Goal: Task Accomplishment & Management: Use online tool/utility

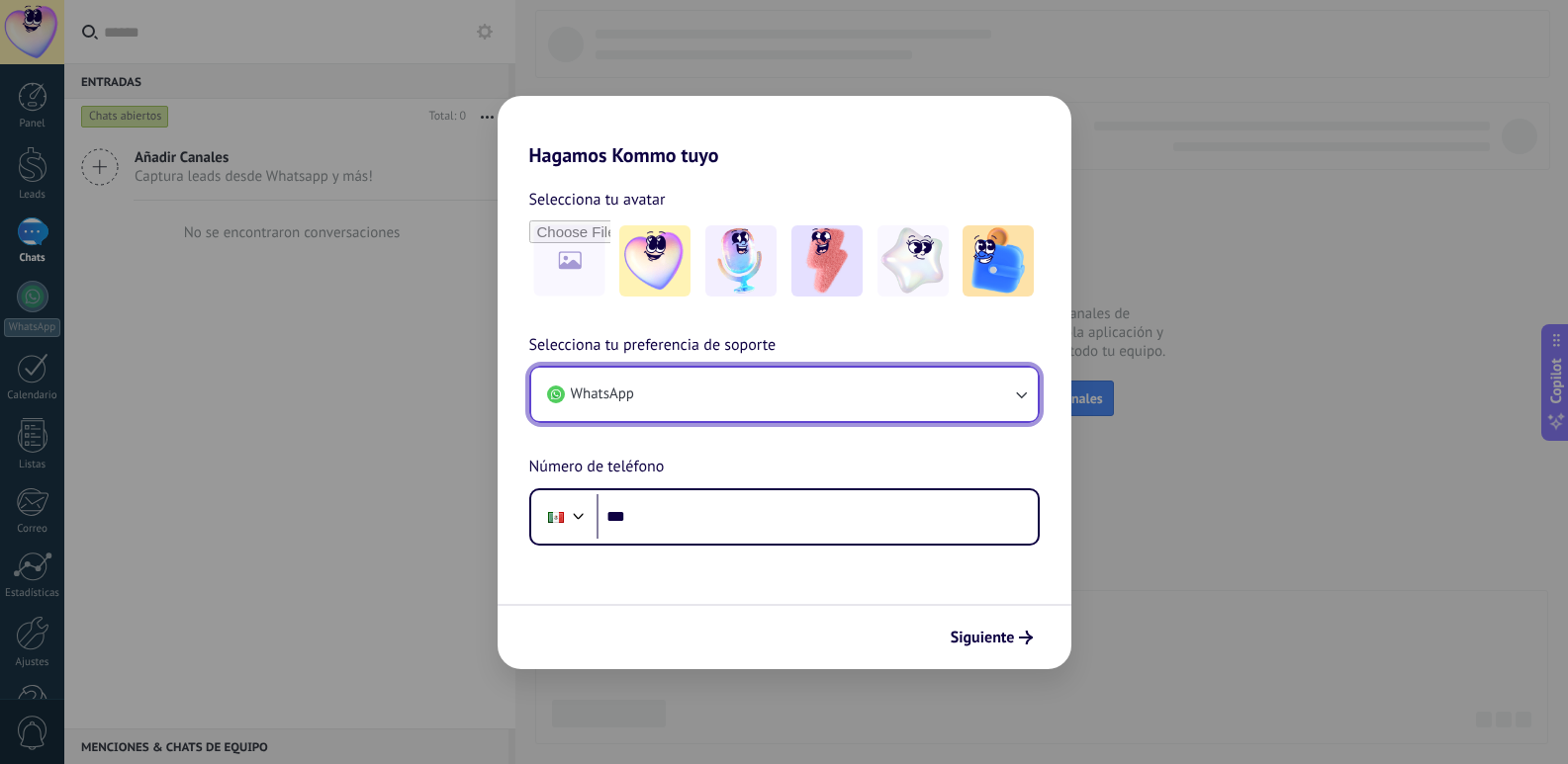
click at [830, 397] on button "WhatsApp" at bounding box center [784, 394] width 506 height 54
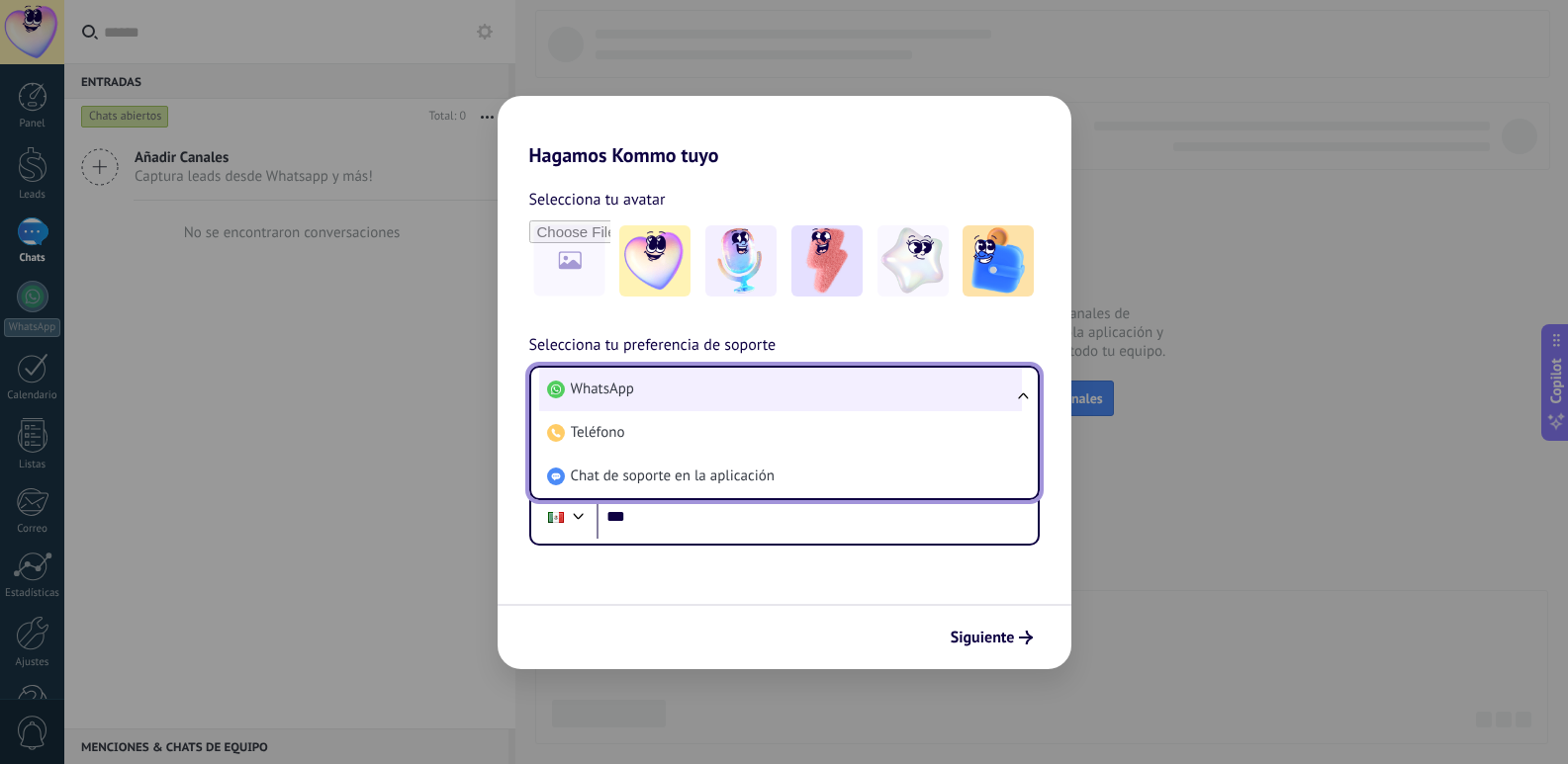
click at [610, 384] on span "WhatsApp" at bounding box center [603, 389] width 63 height 20
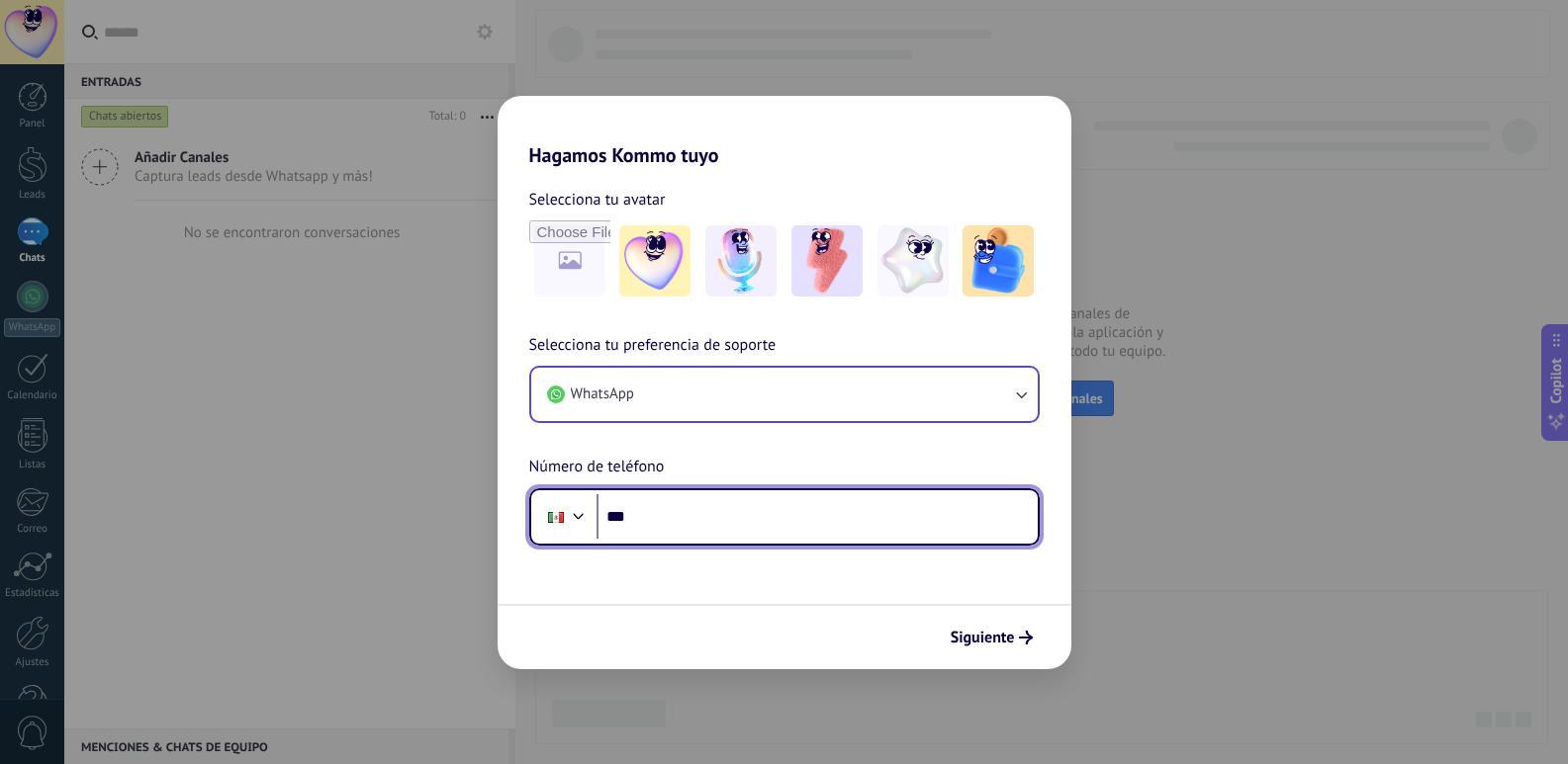
click at [662, 528] on input "***" at bounding box center [817, 517] width 441 height 46
type input "**********"
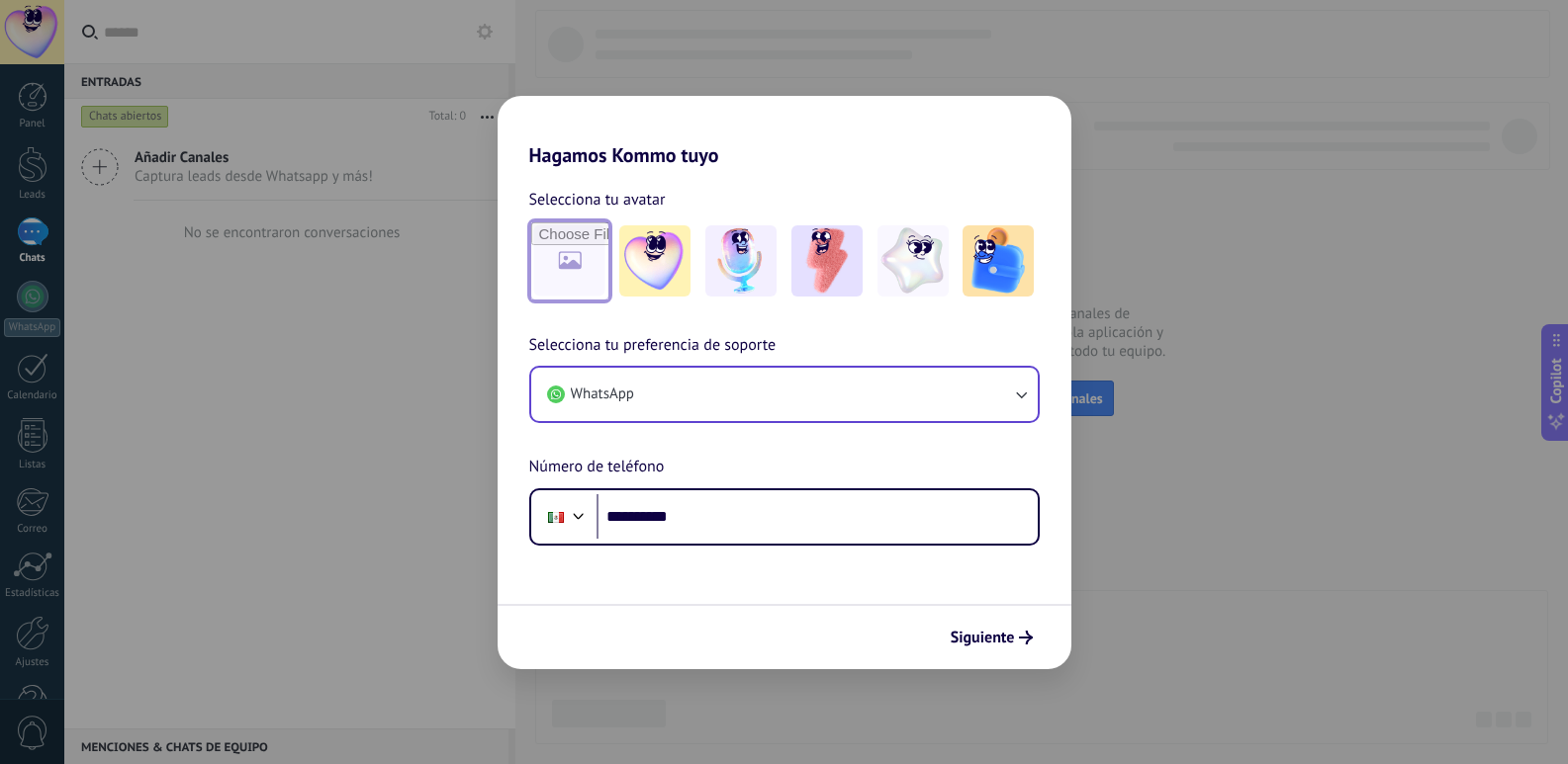
click at [564, 269] on input "file" at bounding box center [570, 262] width 77 height 77
type input "**********"
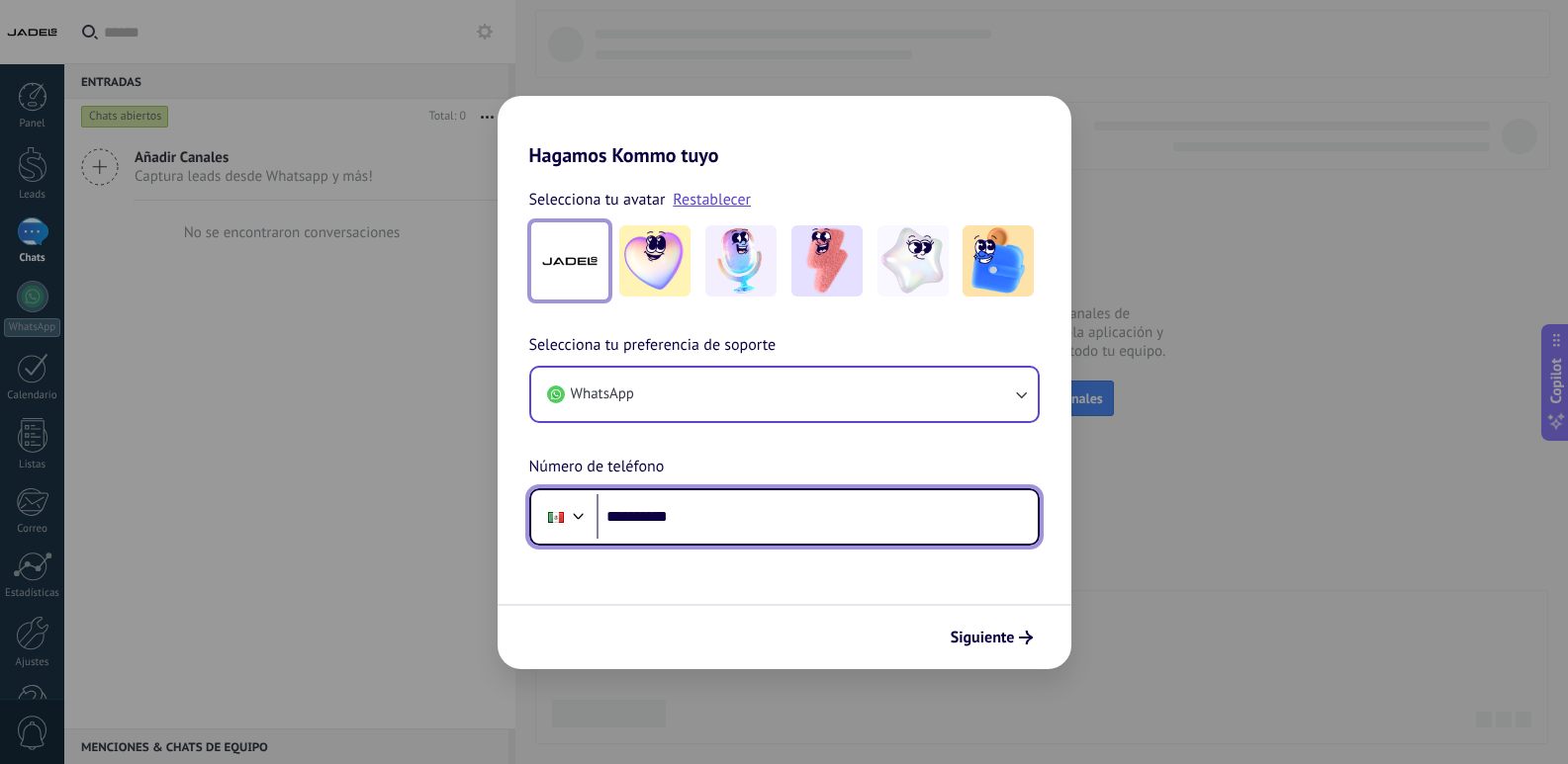
drag, startPoint x: 708, startPoint y: 514, endPoint x: 593, endPoint y: 515, distance: 115.0
click at [593, 515] on div "**********" at bounding box center [784, 517] width 510 height 57
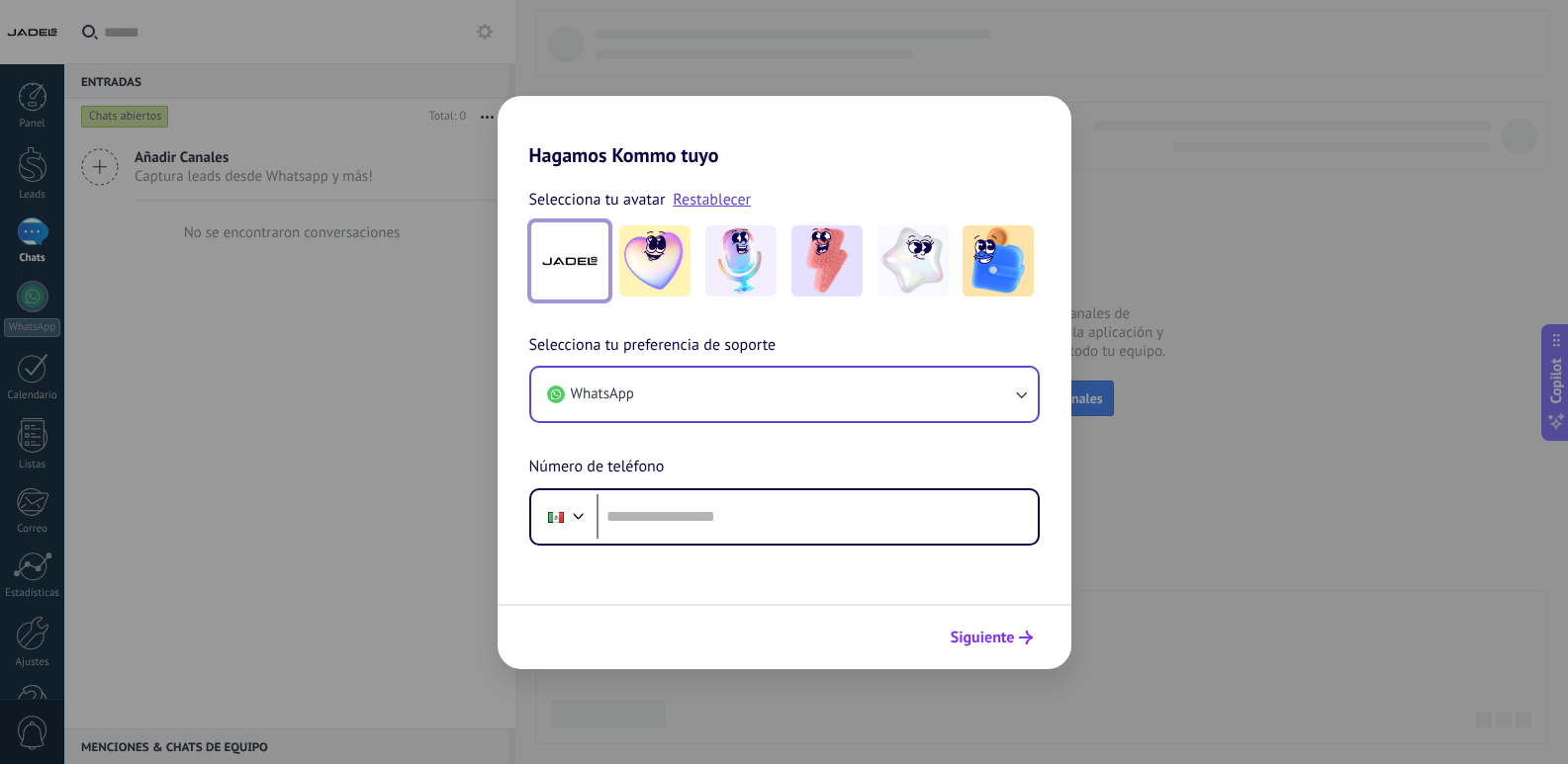
click at [1012, 632] on span "Siguiente" at bounding box center [982, 638] width 64 height 14
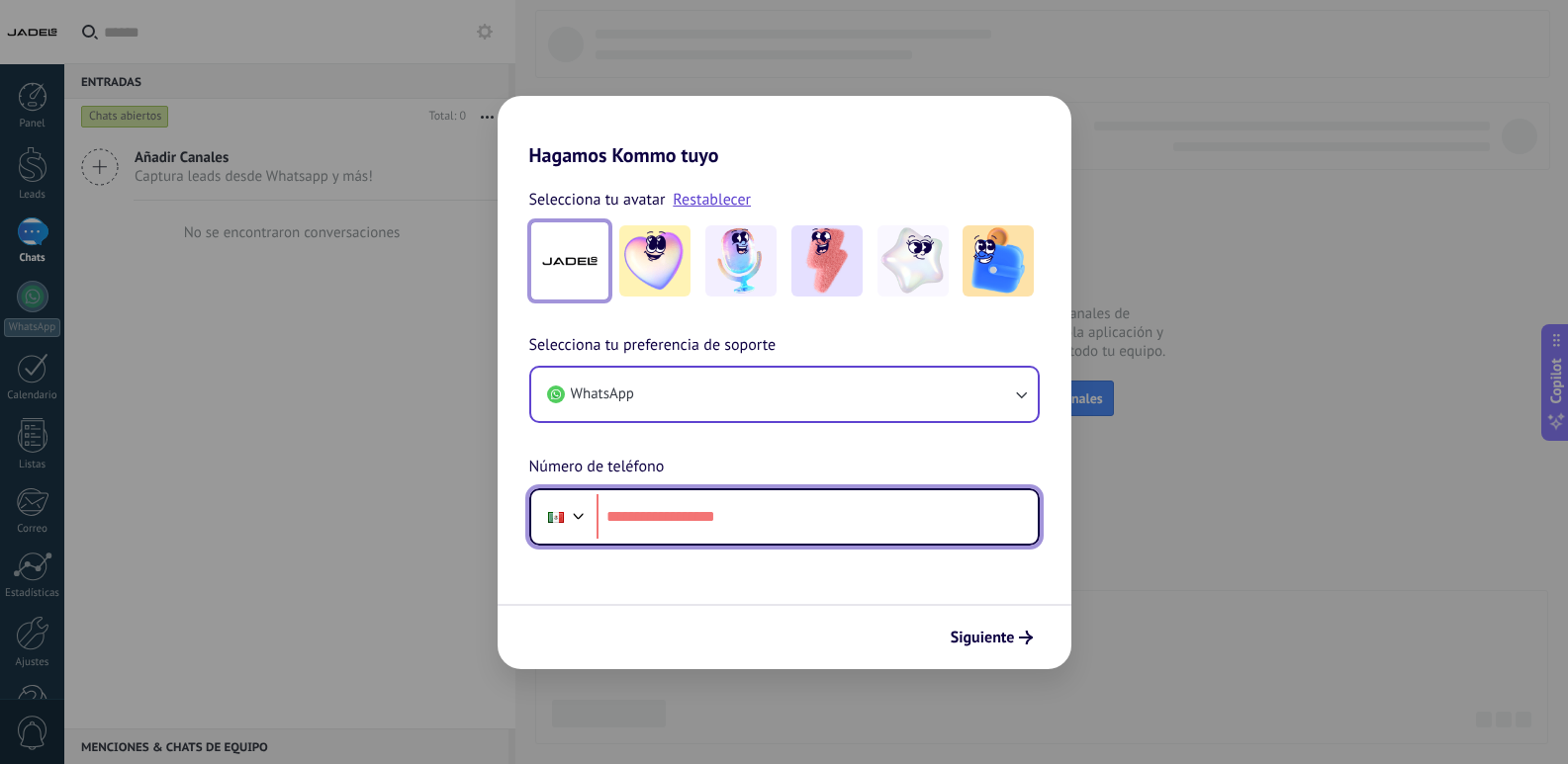
click at [808, 514] on input "tel" at bounding box center [817, 517] width 441 height 46
drag, startPoint x: 631, startPoint y: 516, endPoint x: 613, endPoint y: 516, distance: 18.0
click at [613, 516] on input "**********" at bounding box center [817, 517] width 441 height 46
type input "**********"
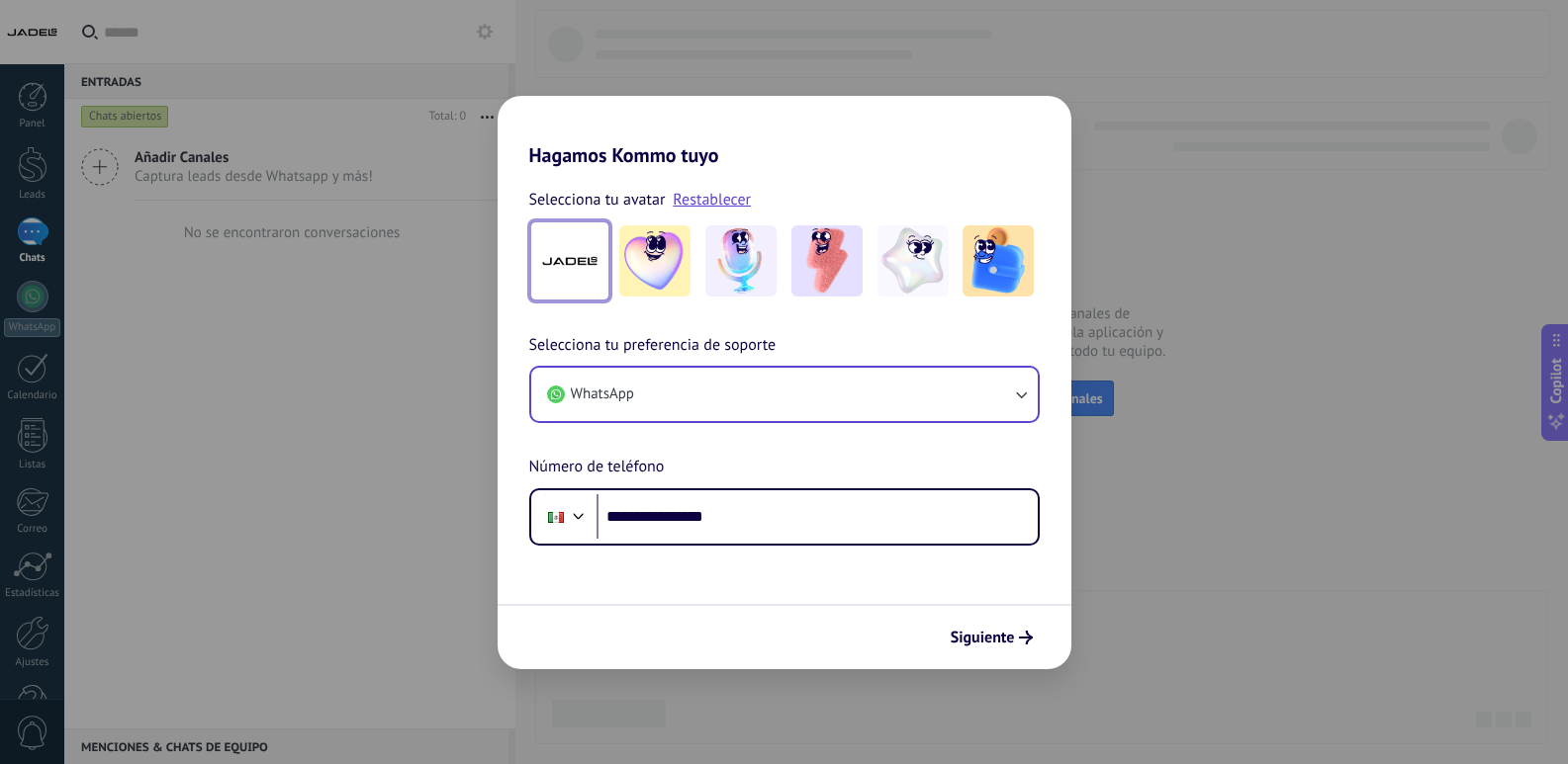
click at [1007, 640] on span "Siguiente" at bounding box center [982, 638] width 64 height 14
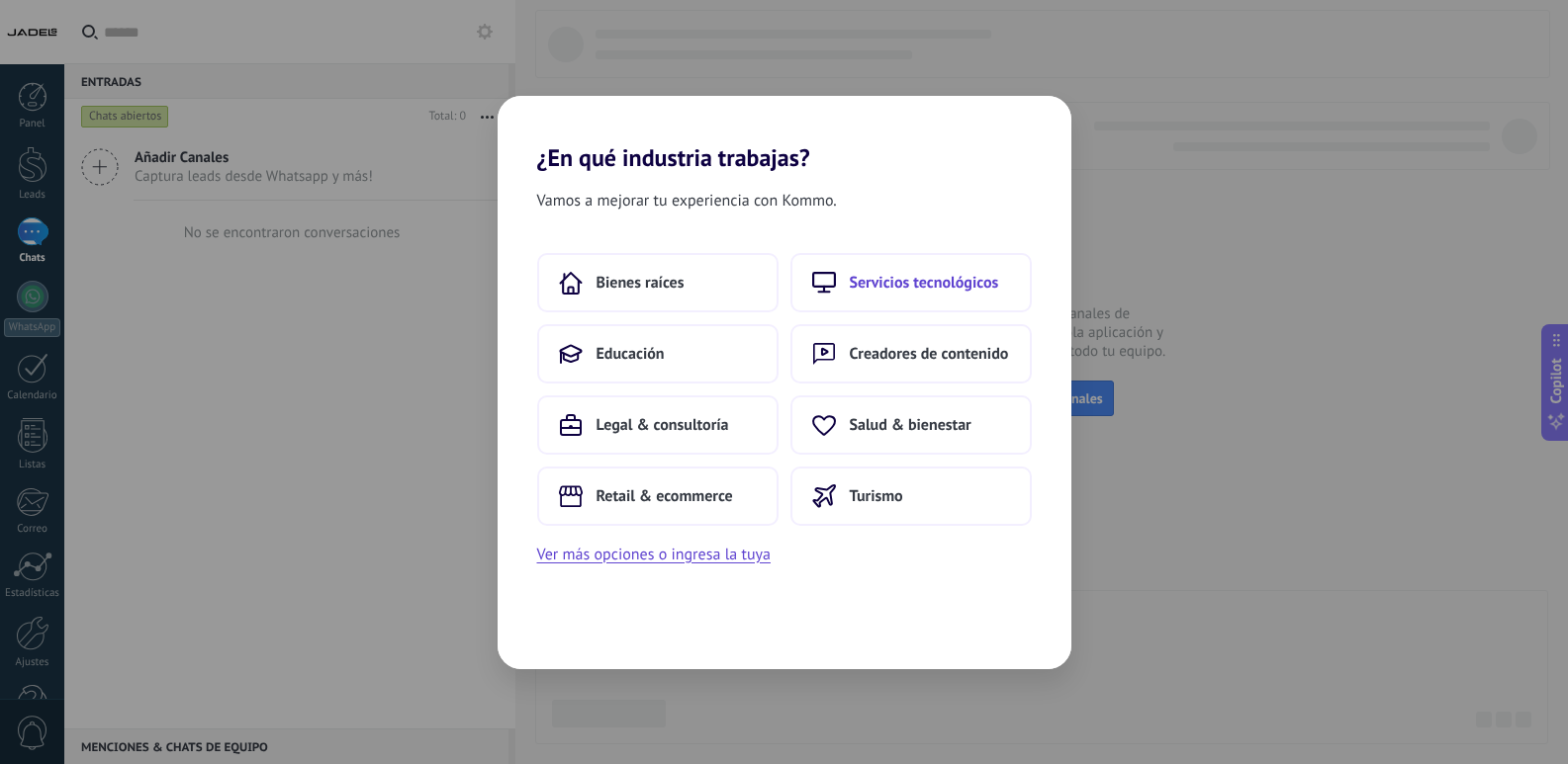
click at [879, 284] on span "Servicios tecnológicos" at bounding box center [924, 282] width 150 height 20
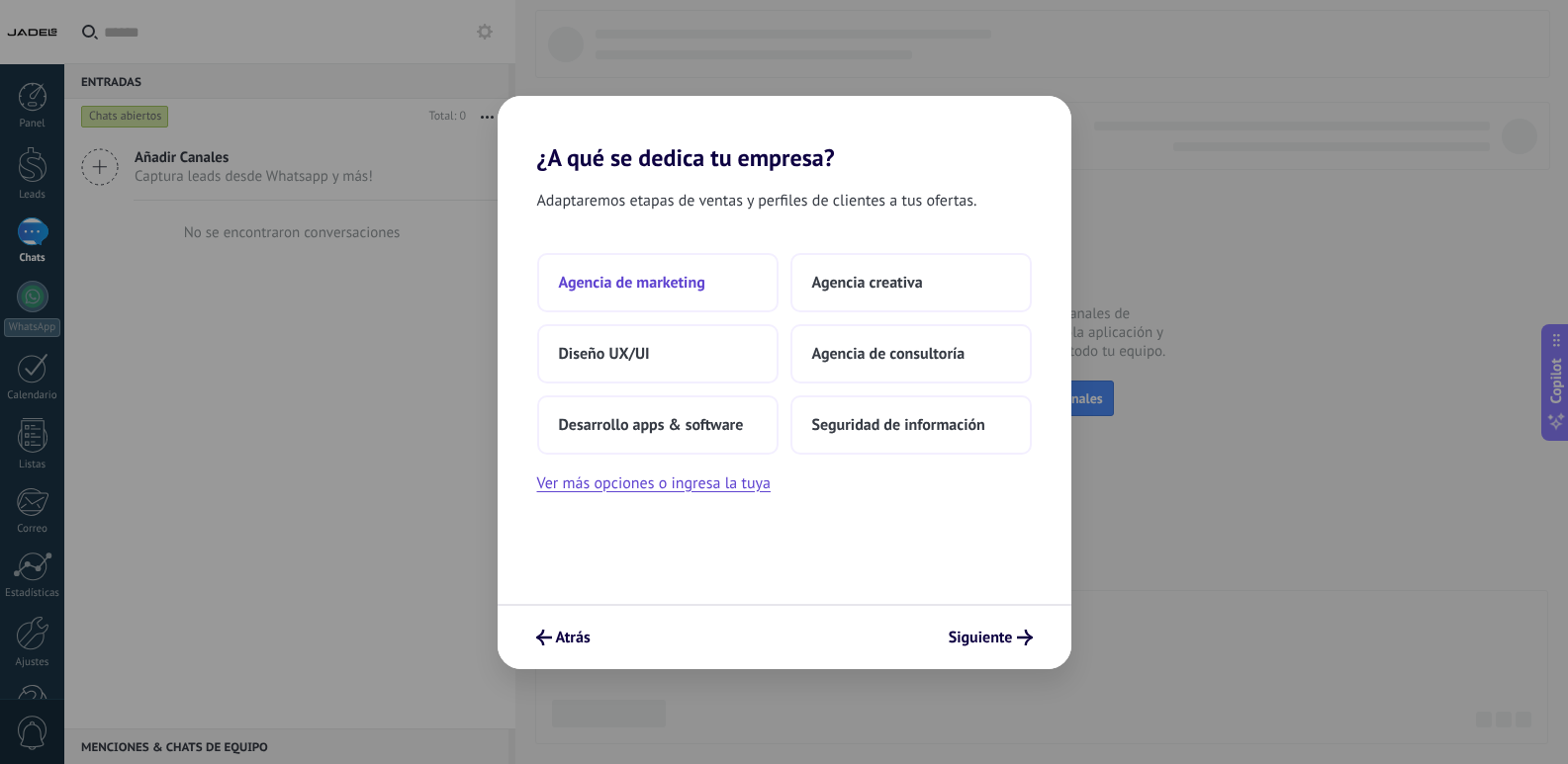
click at [662, 283] on span "Agencia de marketing" at bounding box center [632, 282] width 147 height 20
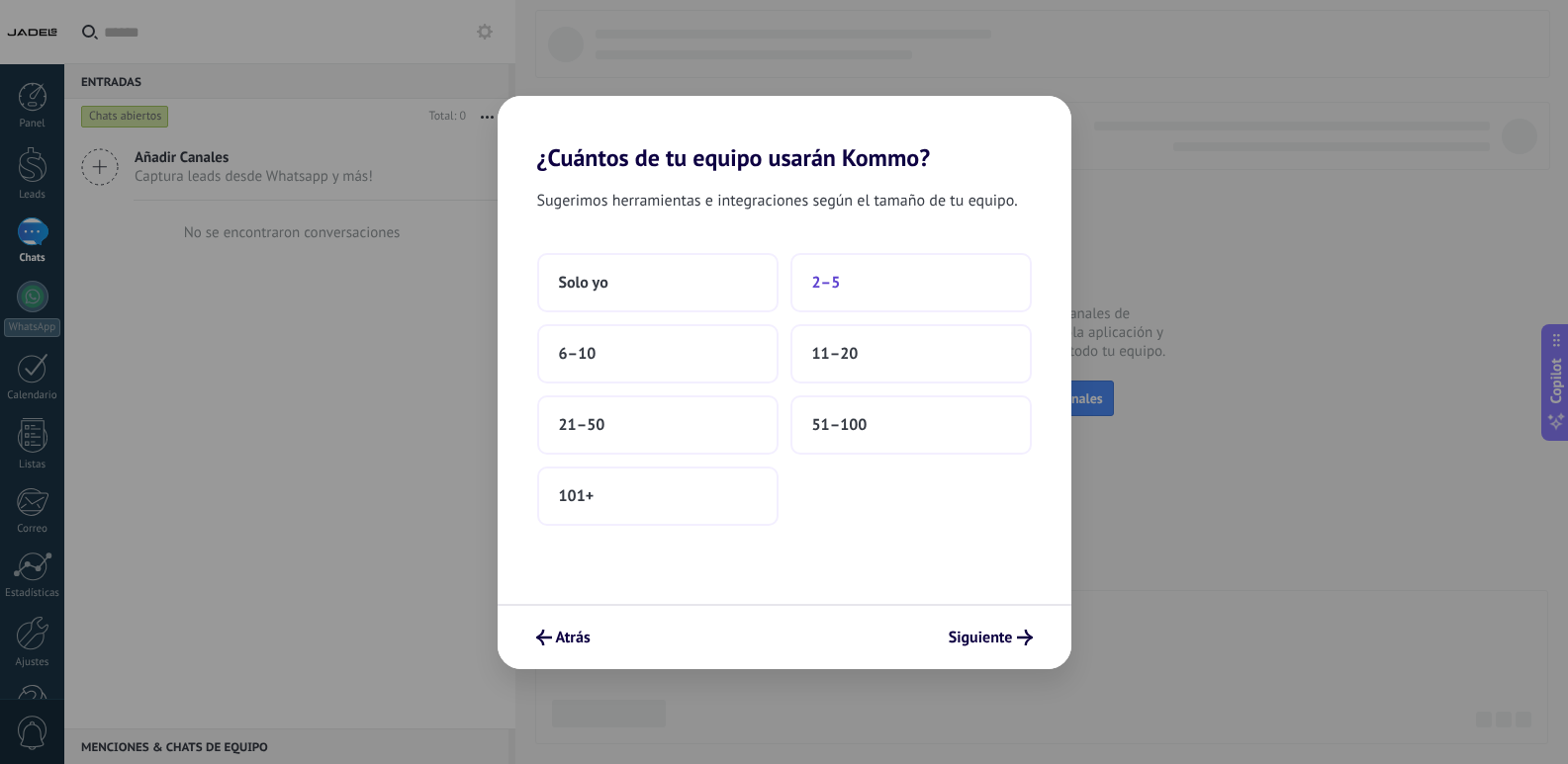
click at [826, 280] on span "2–5" at bounding box center [826, 282] width 29 height 20
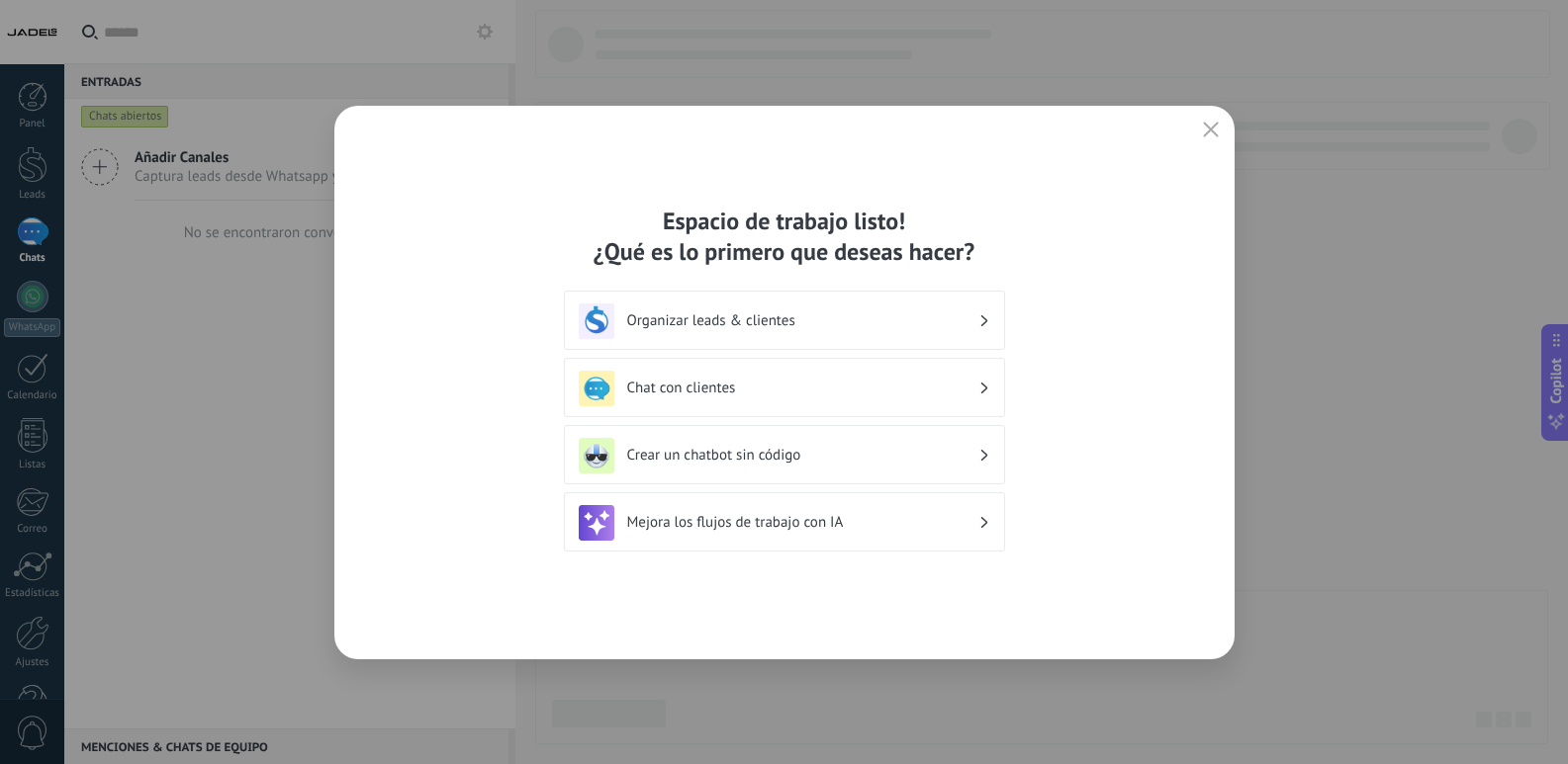
click at [957, 319] on h3 "Organizar leads & clientes" at bounding box center [803, 320] width 351 height 19
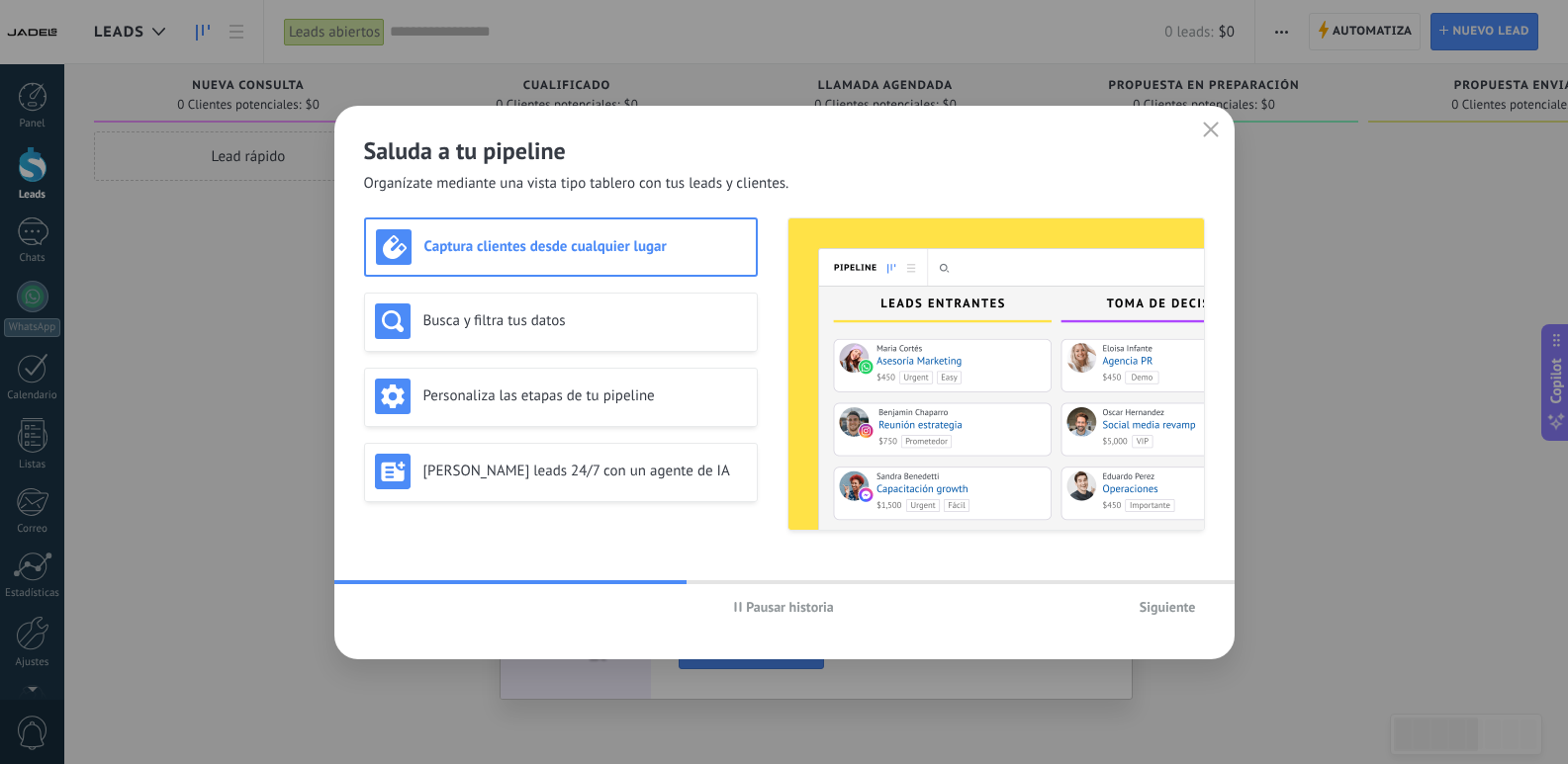
click at [678, 252] on h3 "Captura clientes desde cualquier lugar" at bounding box center [585, 247] width 321 height 19
click at [670, 328] on h3 "Busca y filtra tus datos" at bounding box center [585, 320] width 323 height 19
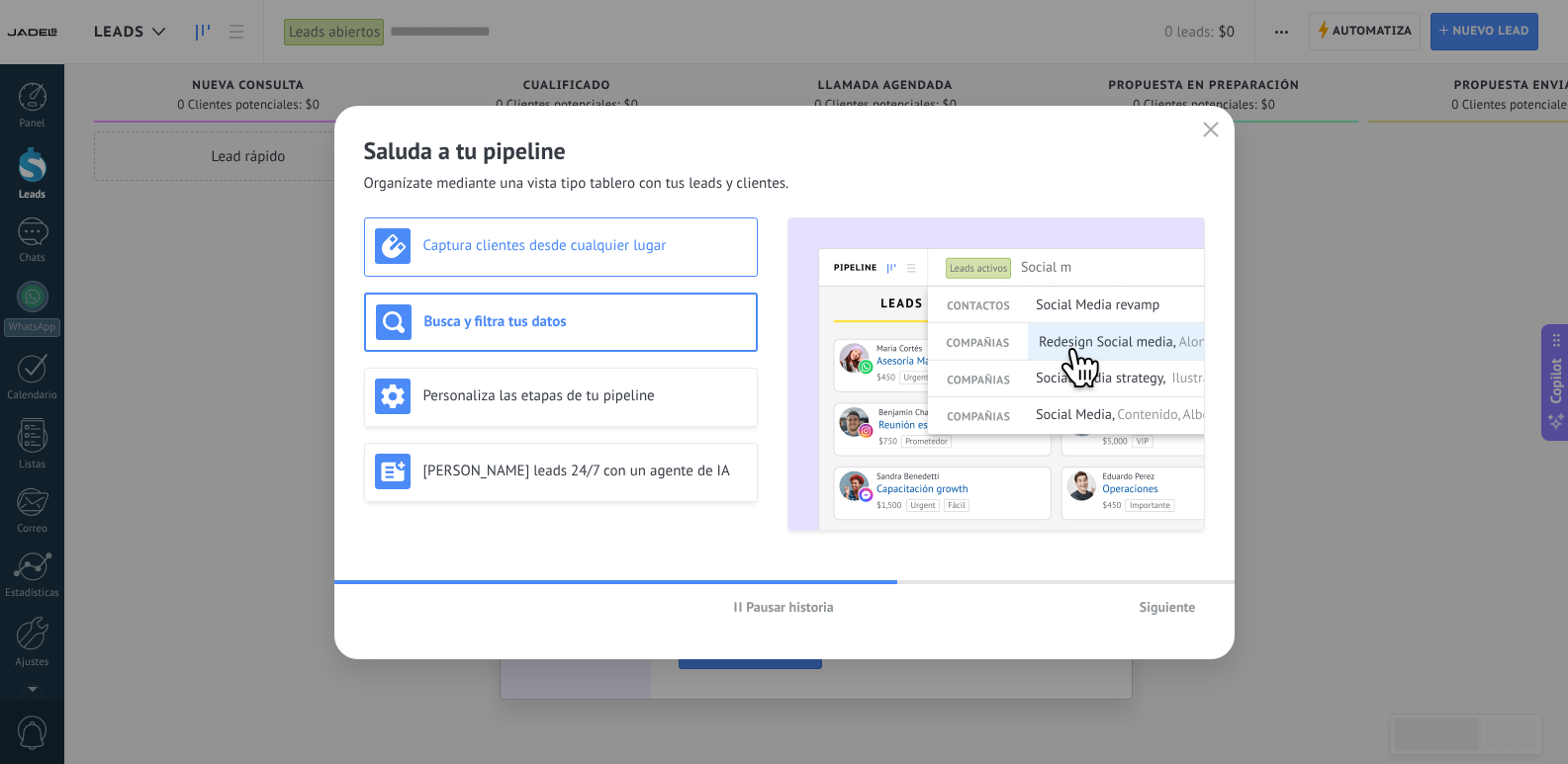
click at [650, 262] on div "Captura clientes desde cualquier lugar" at bounding box center [560, 247] width 372 height 36
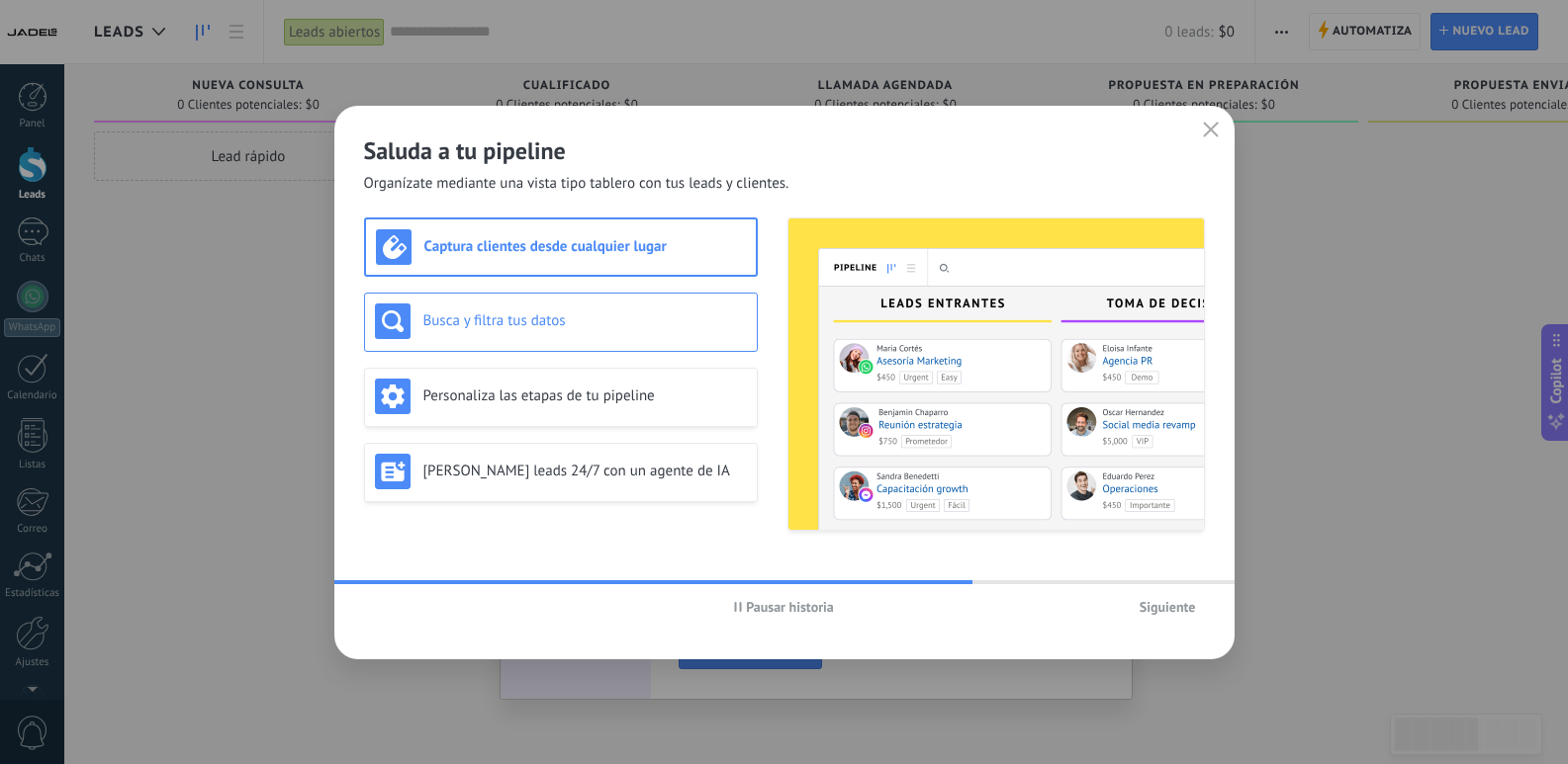
click at [656, 298] on div "Busca y filtra tus datos" at bounding box center [560, 322] width 393 height 59
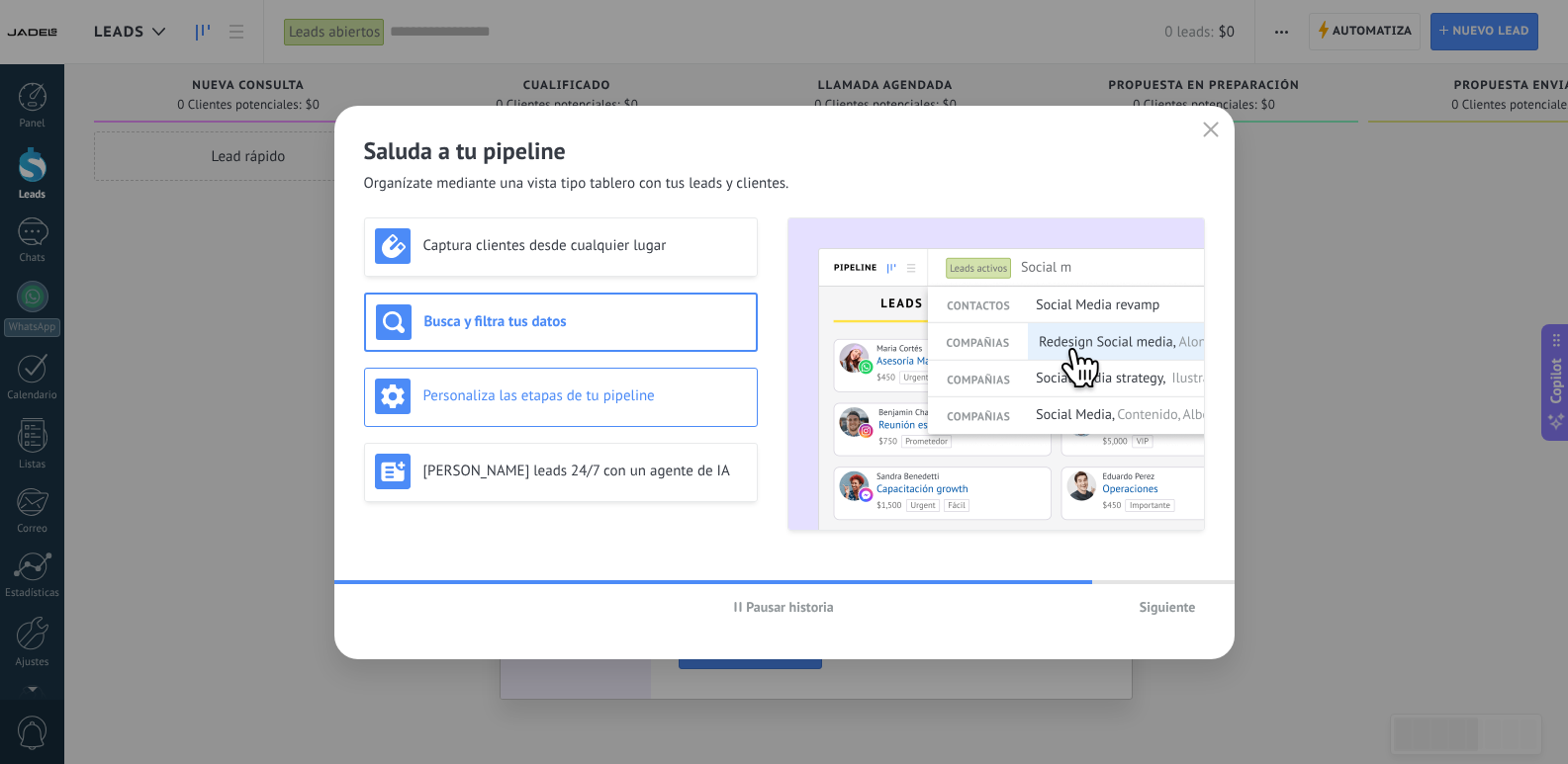
click at [650, 384] on div "Personaliza las etapas de tu pipeline" at bounding box center [560, 396] width 372 height 36
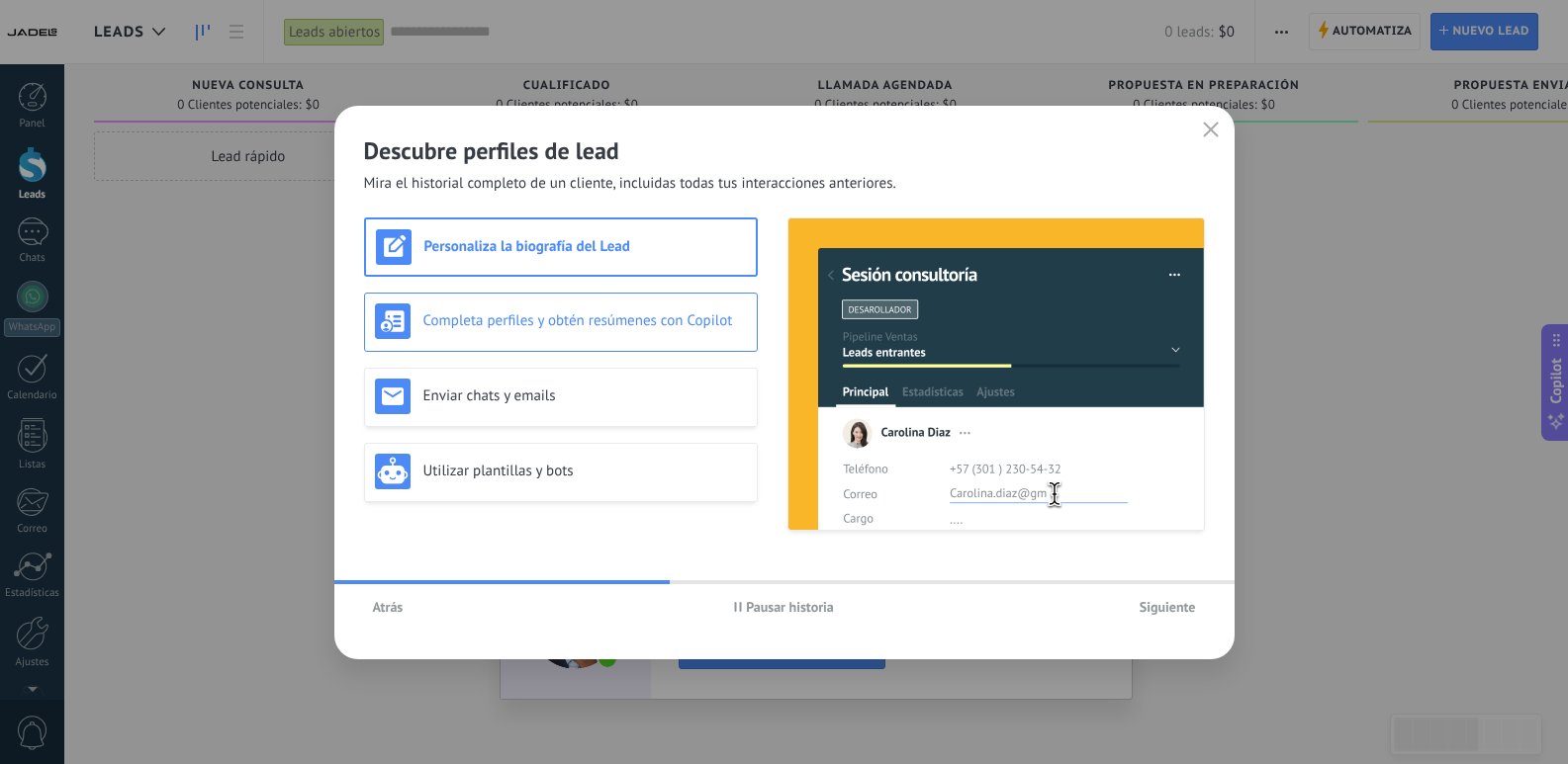
click at [632, 328] on h3 "Completa perfiles y obtén resúmenes con Copilot" at bounding box center [585, 320] width 323 height 19
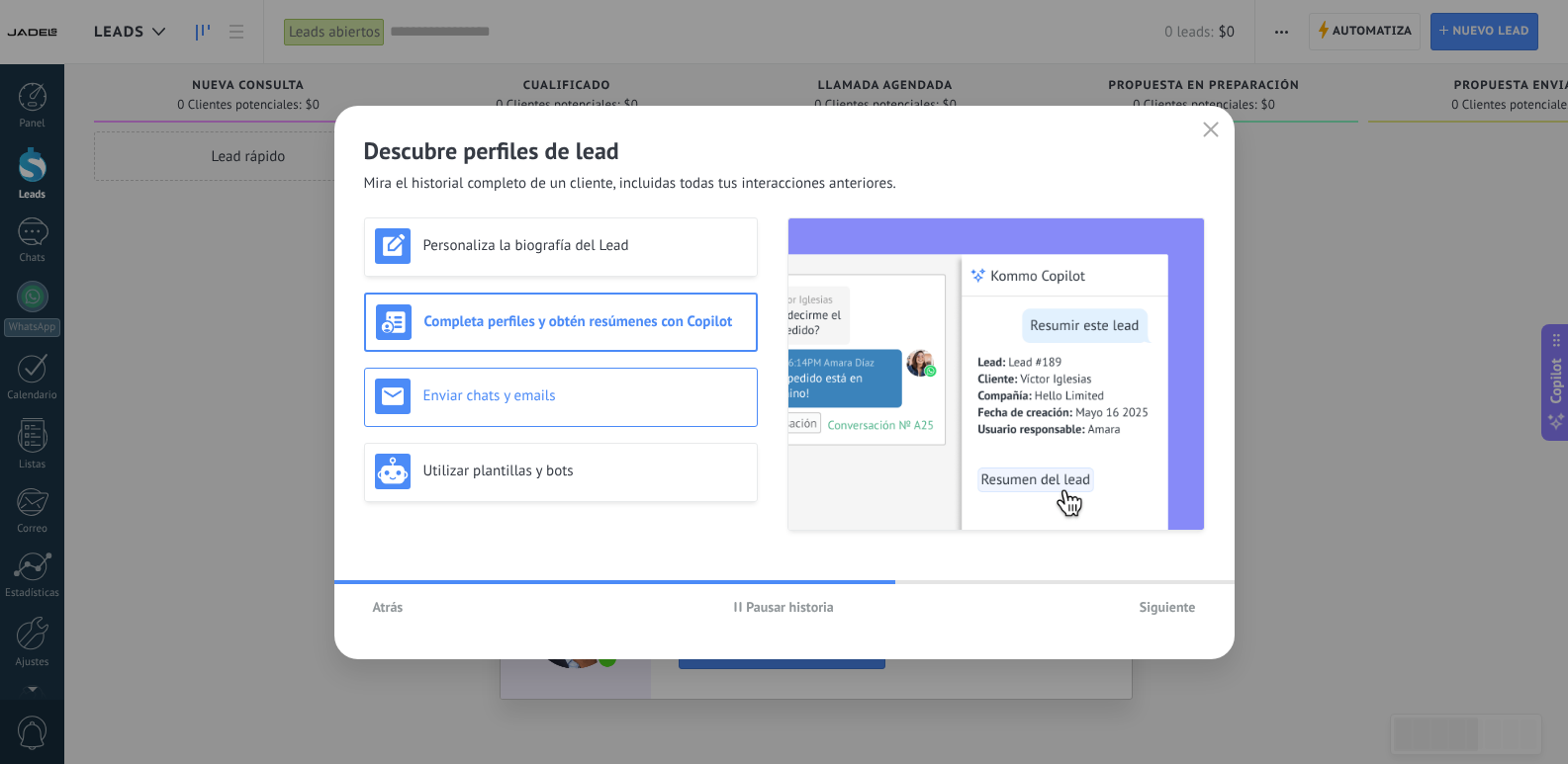
click at [634, 392] on h3 "Enviar chats y emails" at bounding box center [585, 395] width 323 height 19
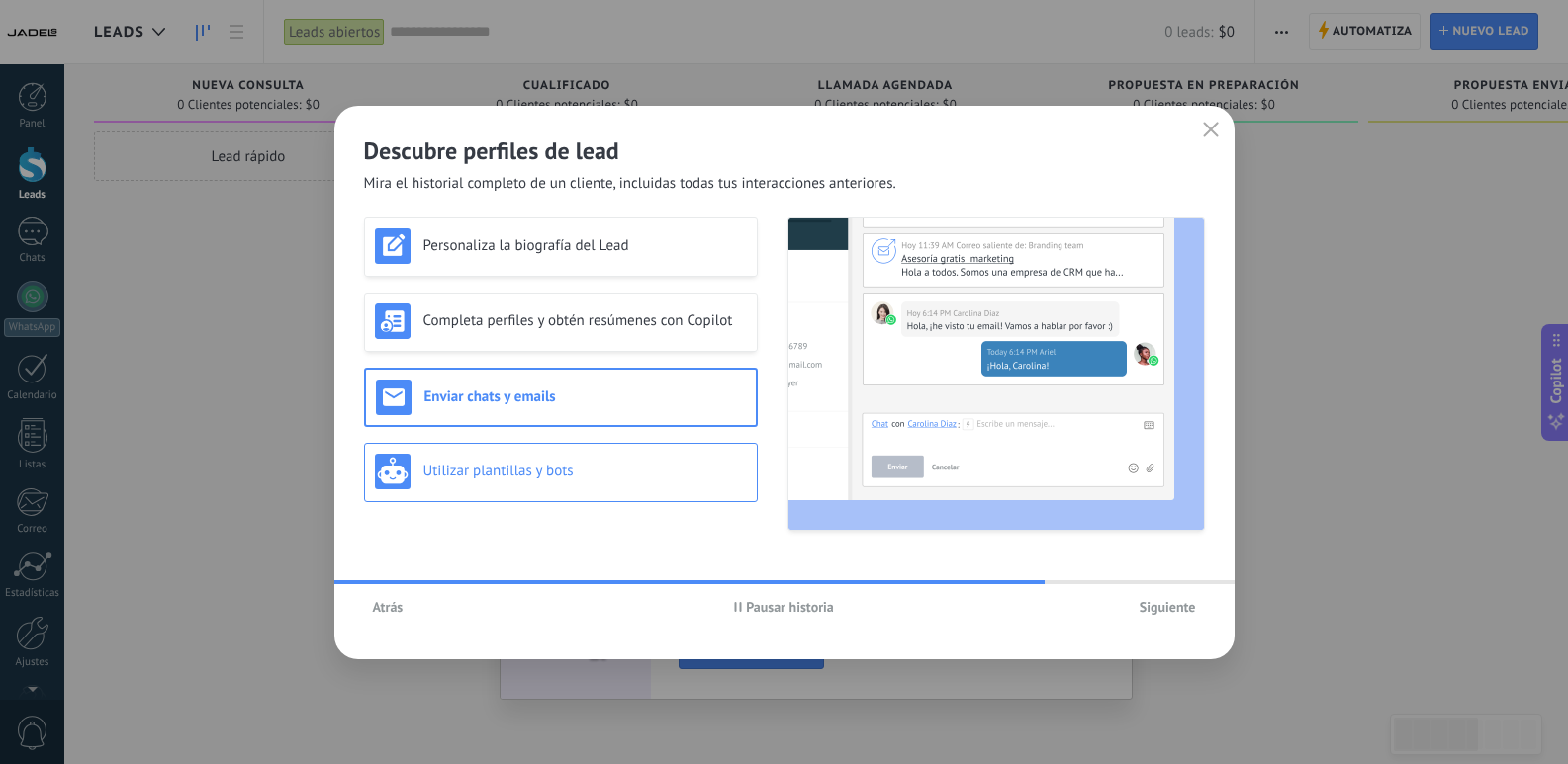
click at [638, 478] on h3 "Utilizar plantillas y bots" at bounding box center [585, 471] width 323 height 19
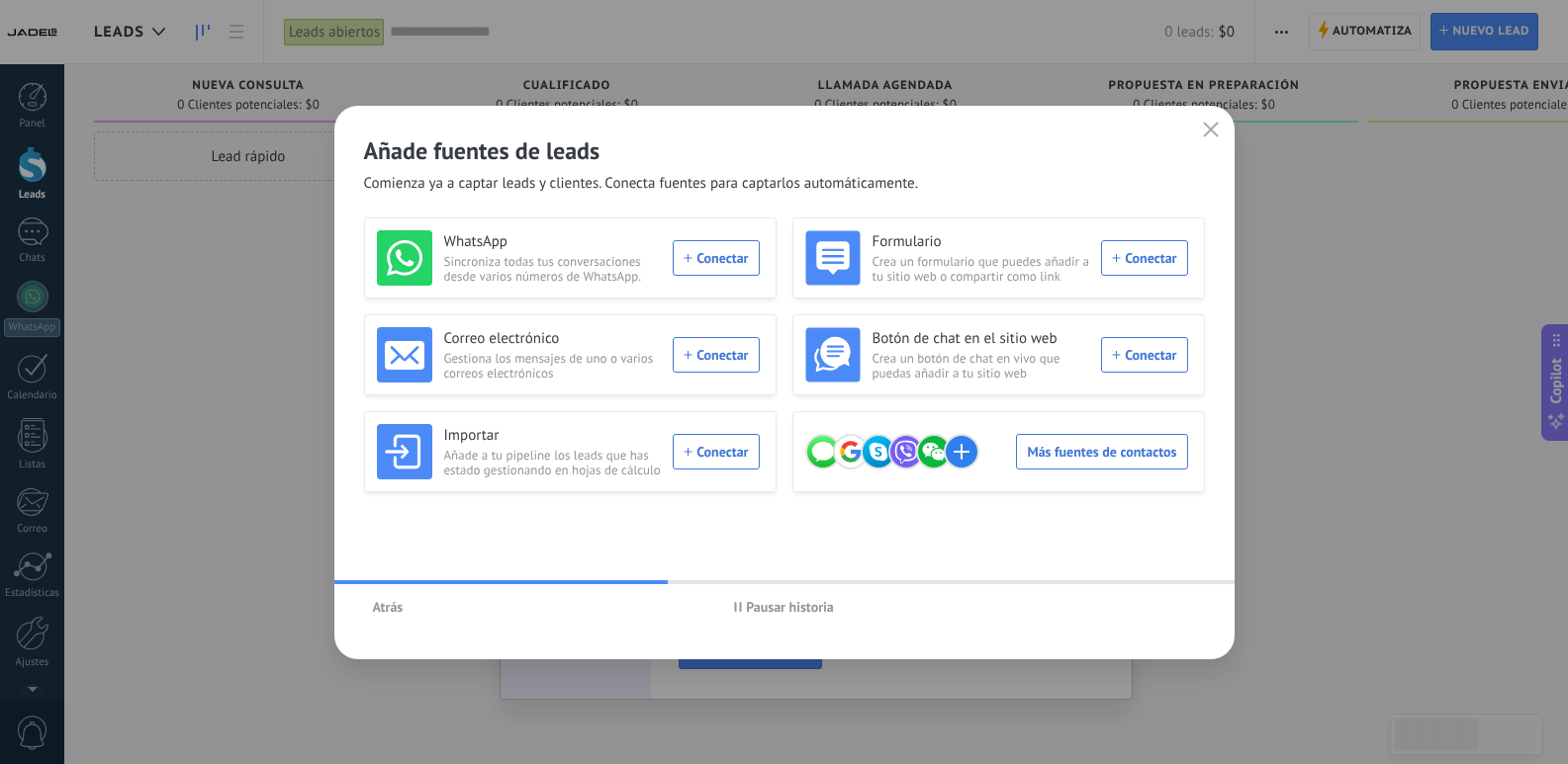
drag, startPoint x: 641, startPoint y: 582, endPoint x: 585, endPoint y: 570, distance: 57.3
click at [585, 570] on div "Añade fuentes de leads Comienza ya a captar leads y clientes. Conecta fuentes p…" at bounding box center [784, 382] width 900 height 554
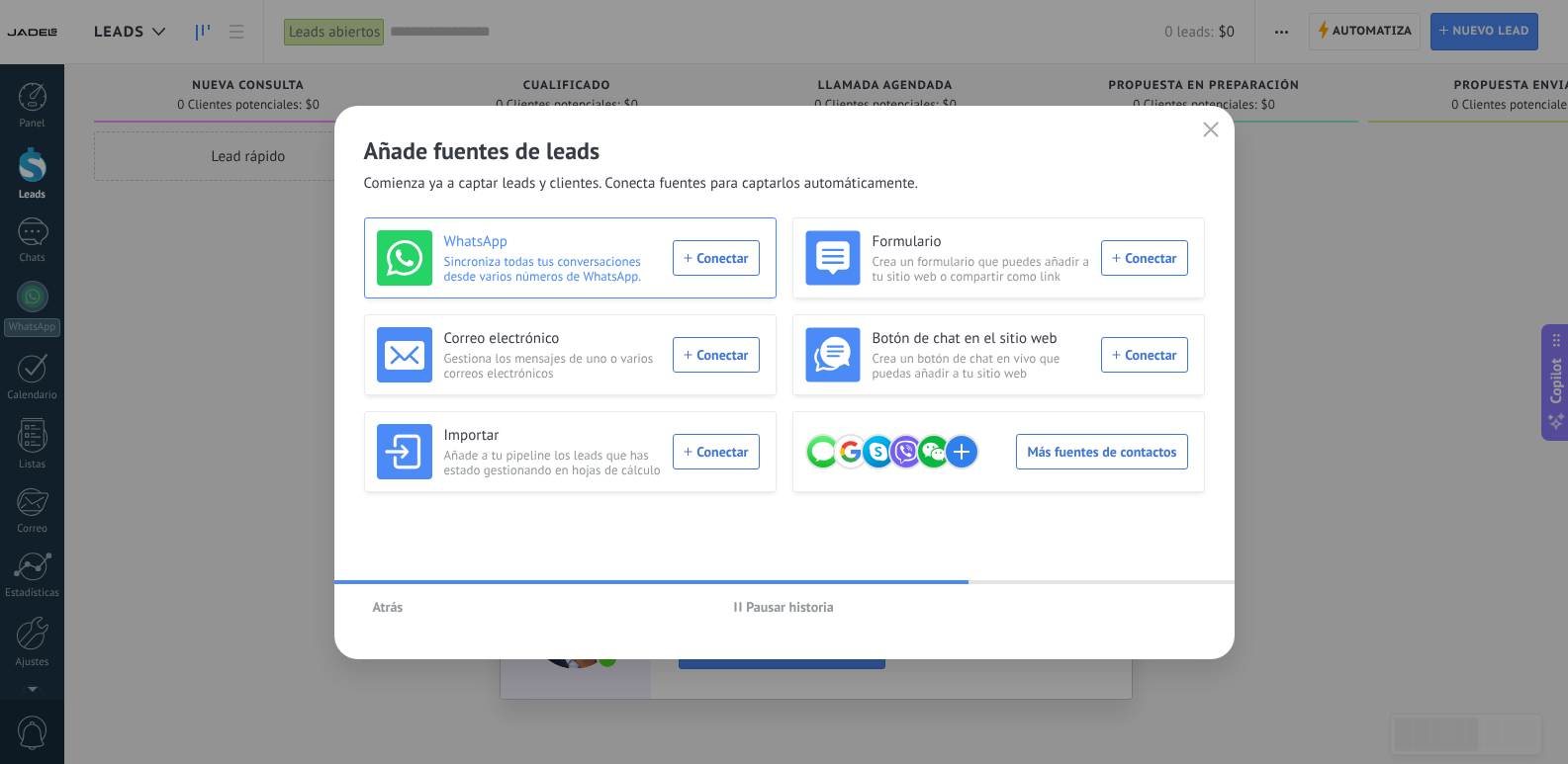
click at [736, 259] on div "WhatsApp Sincroniza todas tus conversaciones desde varios números de WhatsApp. …" at bounding box center [568, 259] width 383 height 55
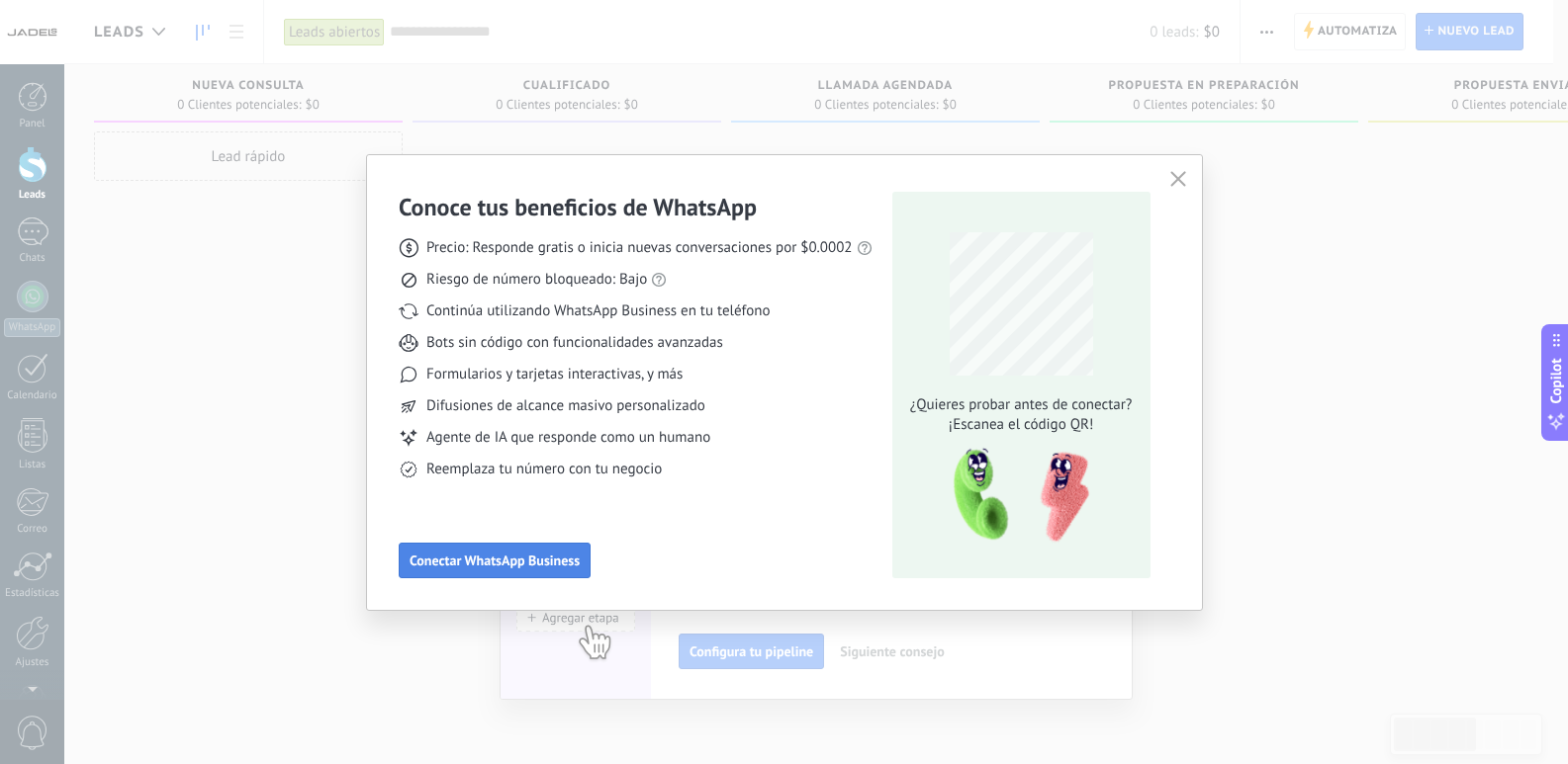
click at [519, 564] on span "Conectar WhatsApp Business" at bounding box center [495, 561] width 170 height 14
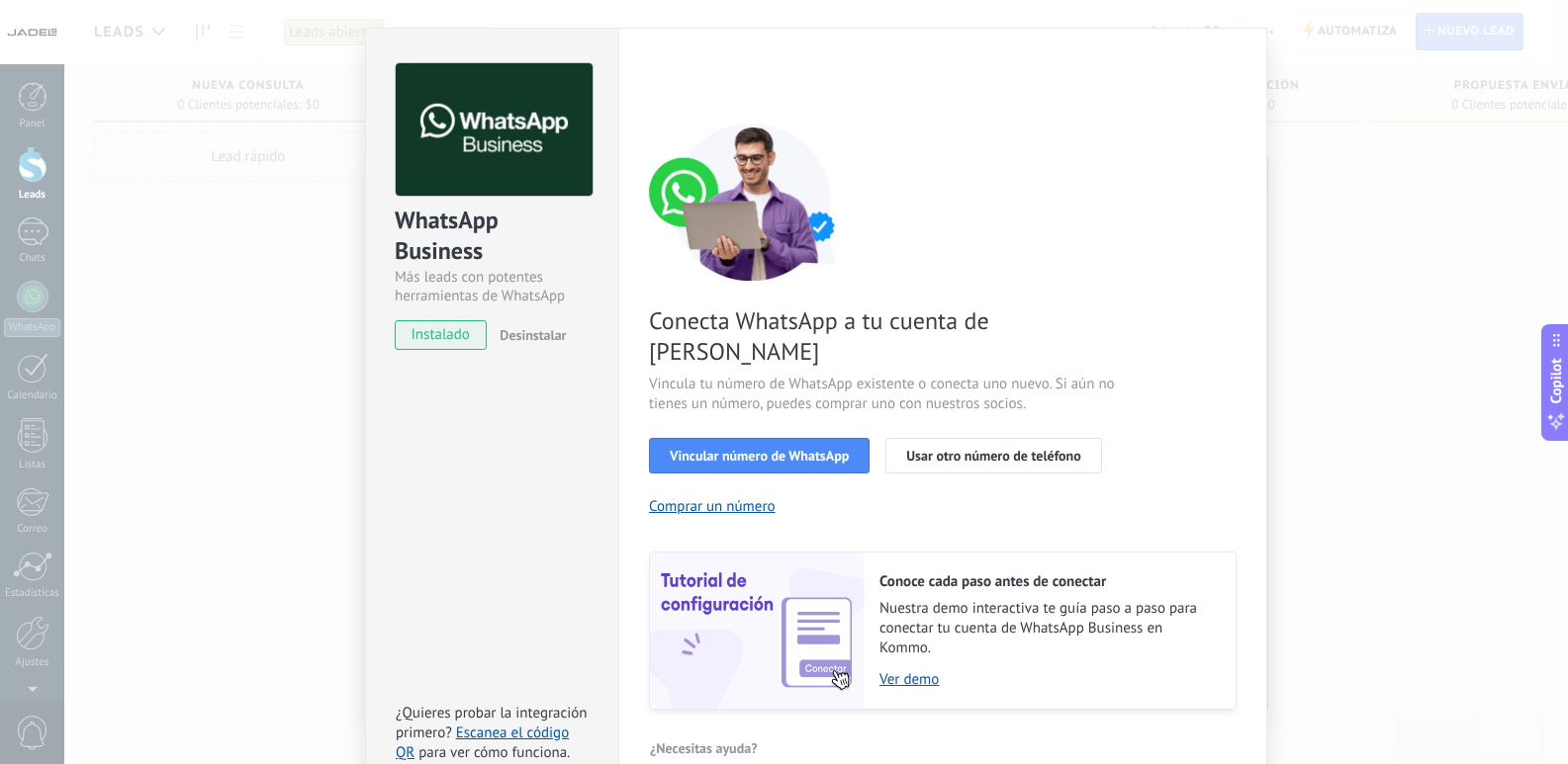
scroll to position [63, 0]
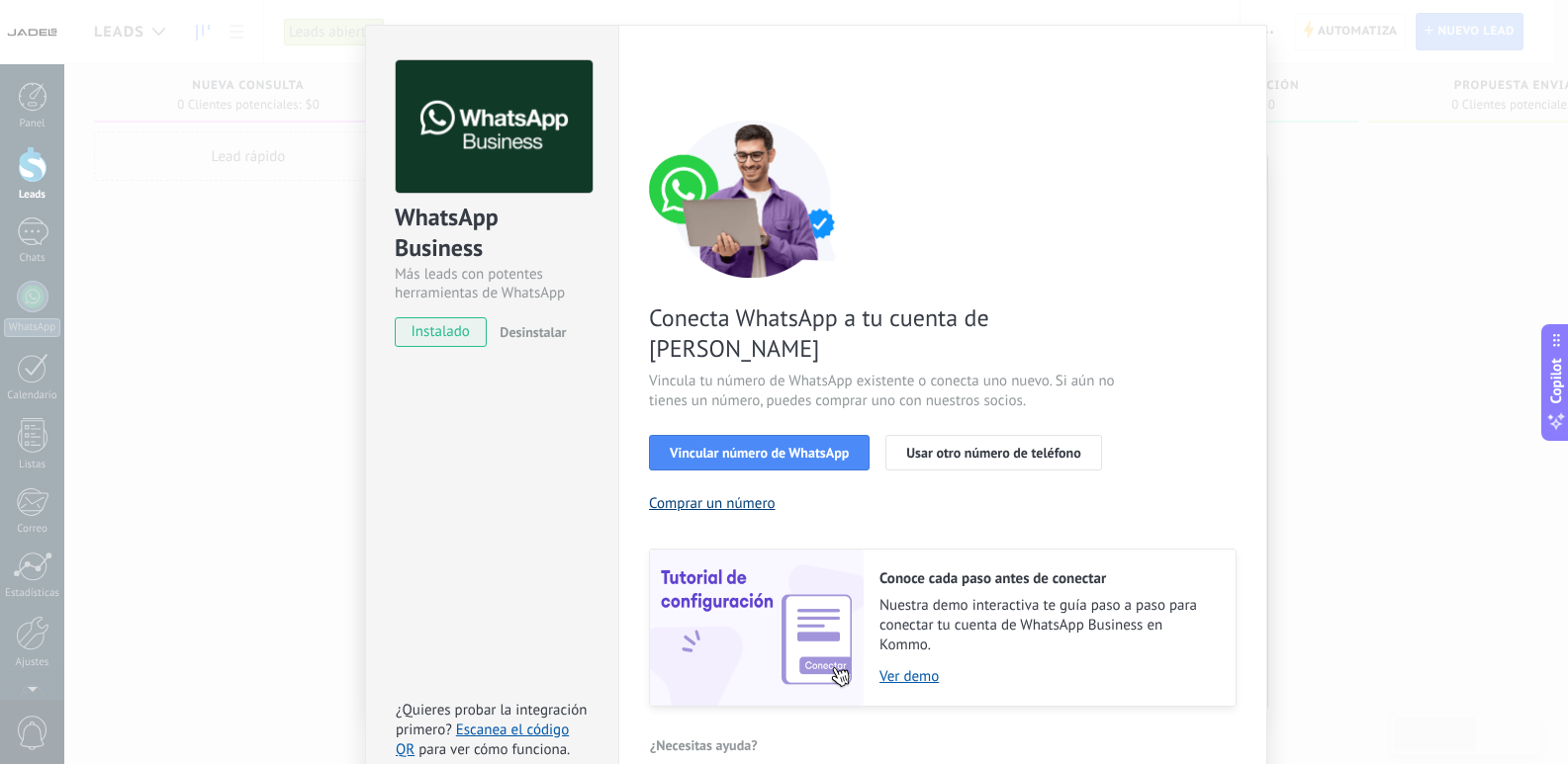
click at [743, 494] on button "Comprar un número" at bounding box center [713, 503] width 127 height 19
click at [1014, 446] on span "Usar otro número de teléfono" at bounding box center [993, 453] width 174 height 14
